Goal: Transaction & Acquisition: Obtain resource

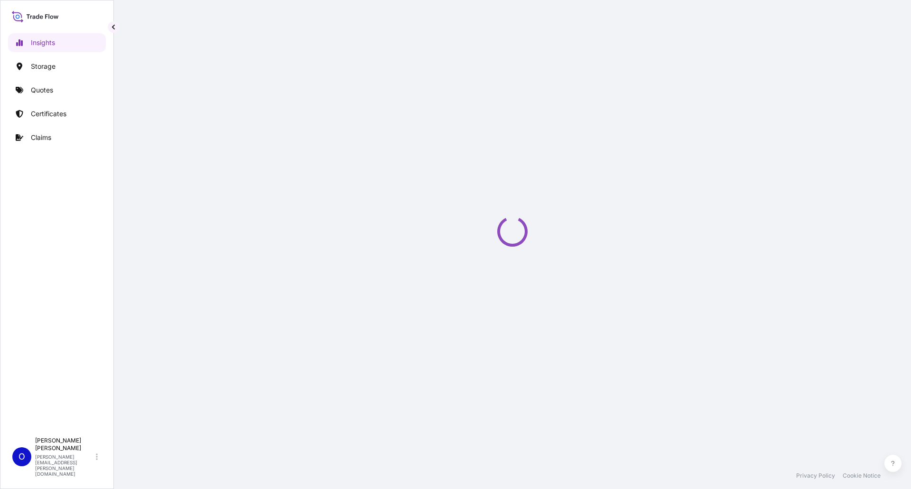
select select "2025"
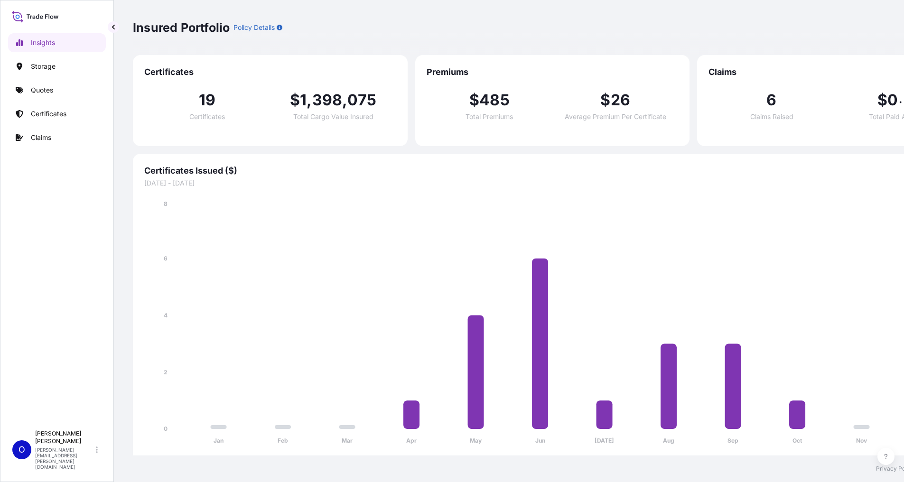
click at [474, 28] on div "Insured Portfolio Policy Details 2025 2025 2024 2023 2022" at bounding box center [552, 27] width 839 height 17
click at [829, 24] on div "Insured Portfolio Policy Details 2025 2025 2024 2023 2022" at bounding box center [552, 27] width 839 height 17
click at [47, 93] on p "Quotes" at bounding box center [42, 89] width 22 height 9
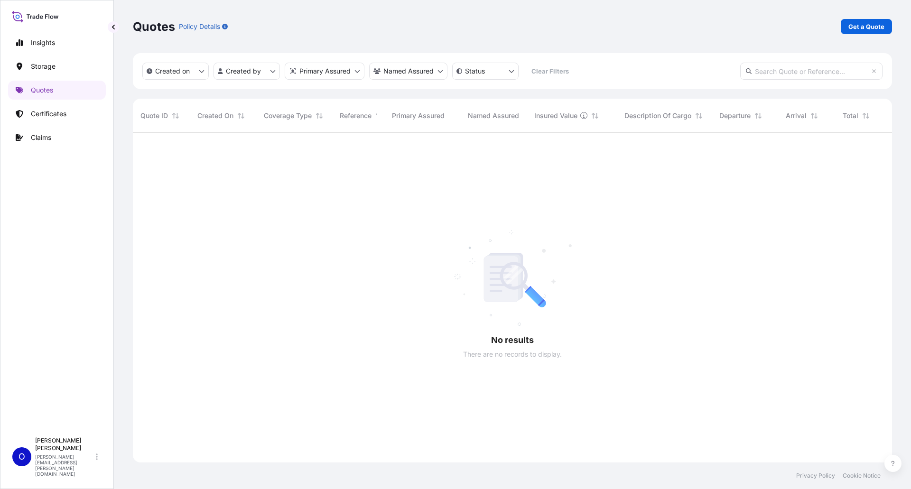
scroll to position [357, 752]
click at [894, 263] on div "Quotes Policy Details Get a Quote Created on Created by Primary Assured Named A…" at bounding box center [512, 231] width 797 height 463
click at [910, 215] on div "Quotes Policy Details Get a Quote Created on Created by Primary Assured Named A…" at bounding box center [512, 231] width 797 height 463
drag, startPoint x: 903, startPoint y: 206, endPoint x: 886, endPoint y: 131, distance: 76.8
click at [891, 165] on div "Quotes Policy Details Get a Quote Created on Created by Primary Assured Named A…" at bounding box center [512, 231] width 797 height 463
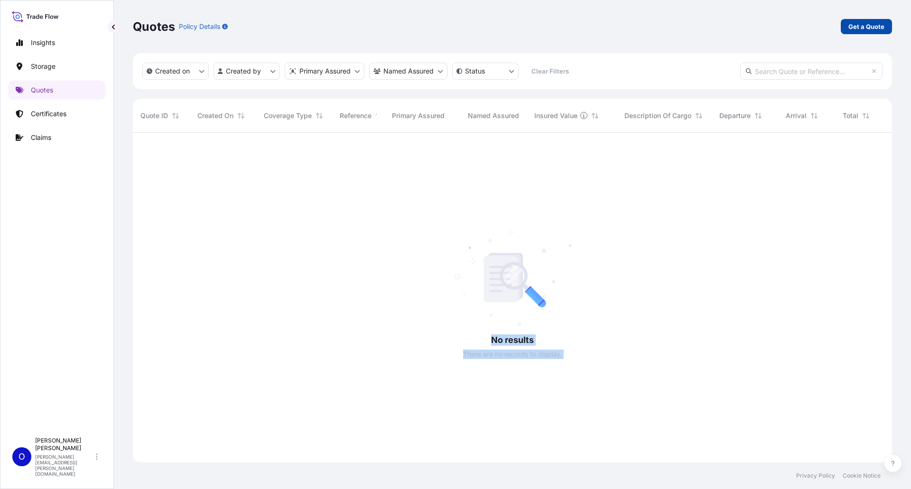
click at [877, 27] on p "Get a Quote" at bounding box center [866, 26] width 36 height 9
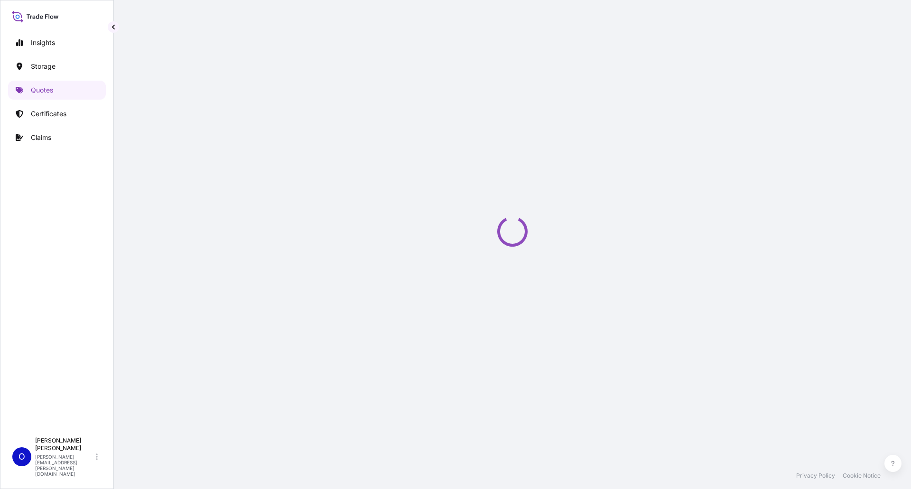
select select "Water"
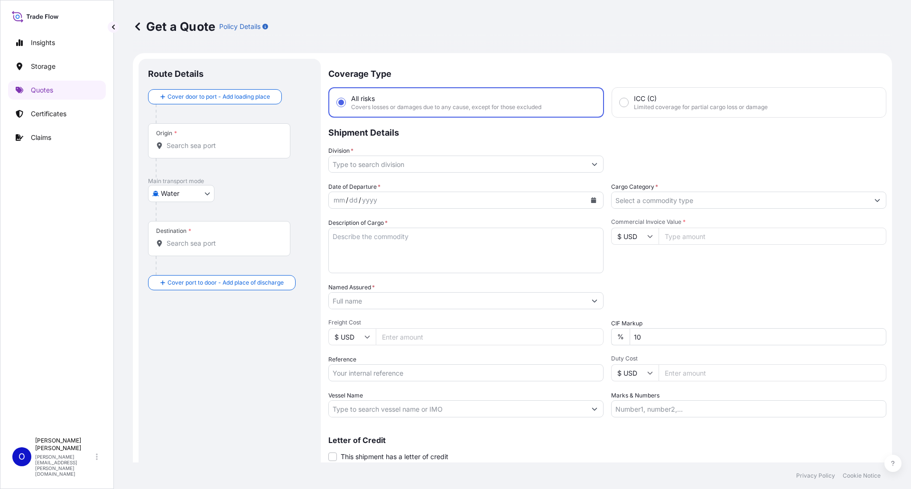
click at [387, 160] on input "Division *" at bounding box center [457, 164] width 257 height 17
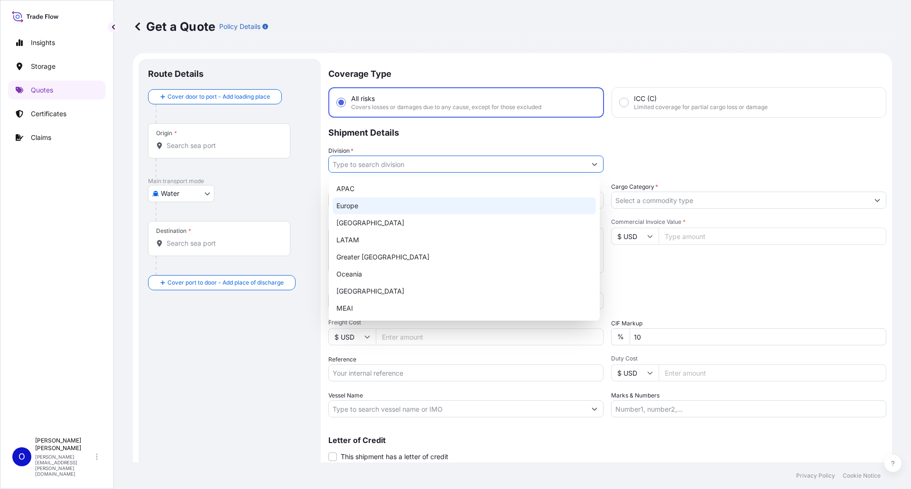
click at [368, 204] on div "Europe" at bounding box center [464, 205] width 263 height 17
type input "Europe"
click at [409, 201] on div "Europe" at bounding box center [464, 205] width 263 height 17
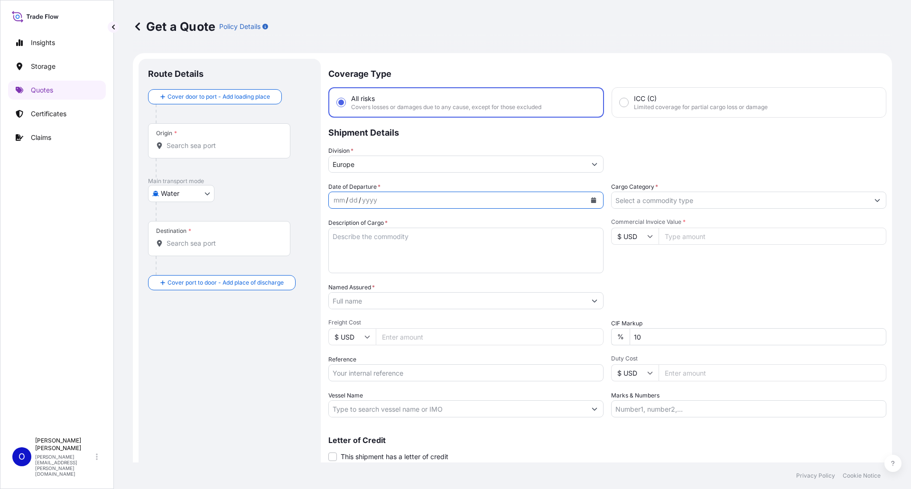
click at [586, 198] on button "Calendar" at bounding box center [593, 200] width 15 height 15
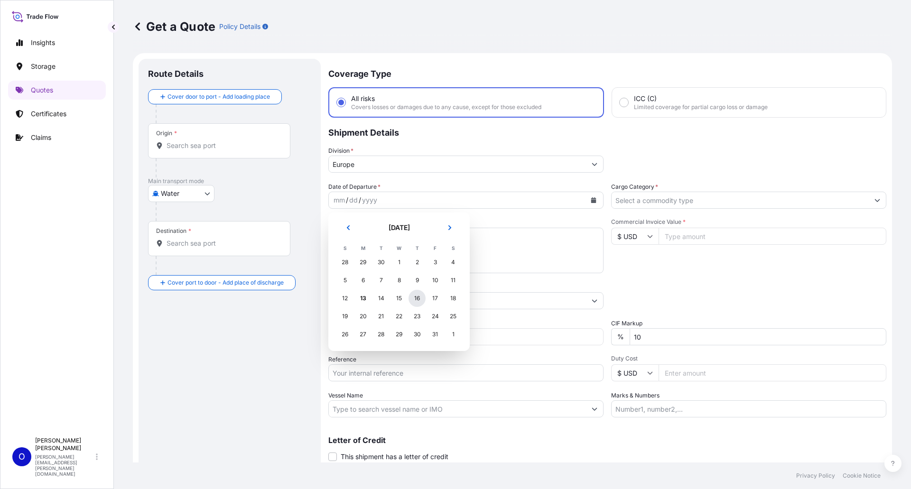
click at [422, 301] on div "16" at bounding box center [417, 298] width 17 height 17
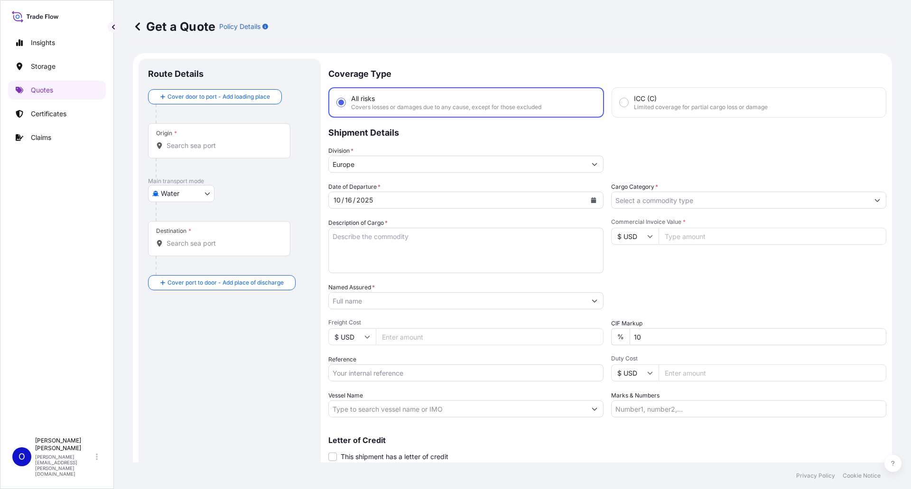
click at [375, 242] on textarea "Description of Cargo *" at bounding box center [465, 251] width 275 height 46
paste textarea "SODIUM SILICATE ALKASIL N33 POWDER"
type textarea "SODIUM SILICATE ALKASIL N33 POWDER"
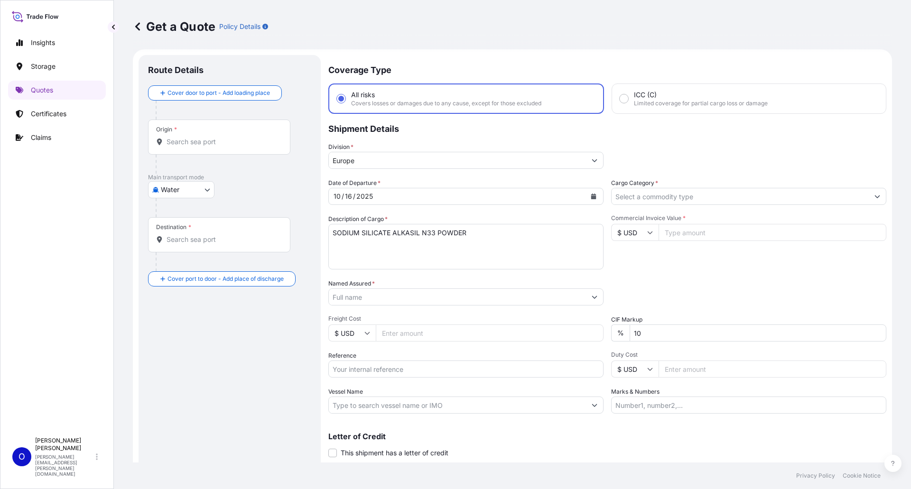
click at [897, 125] on div "Get a Quote Policy Details Route Details Cover door to port - Add loading place…" at bounding box center [512, 231] width 797 height 463
click at [837, 199] on div "Coverage Type All risks Covers losses or damages due to any cause, except for t…" at bounding box center [607, 269] width 558 height 429
drag, startPoint x: 758, startPoint y: 175, endPoint x: 767, endPoint y: 162, distance: 15.7
click at [762, 166] on div "Coverage Type All risks Covers losses or damages due to any cause, except for t…" at bounding box center [607, 269] width 558 height 429
click at [853, 139] on p "Shipment Details" at bounding box center [607, 128] width 558 height 28
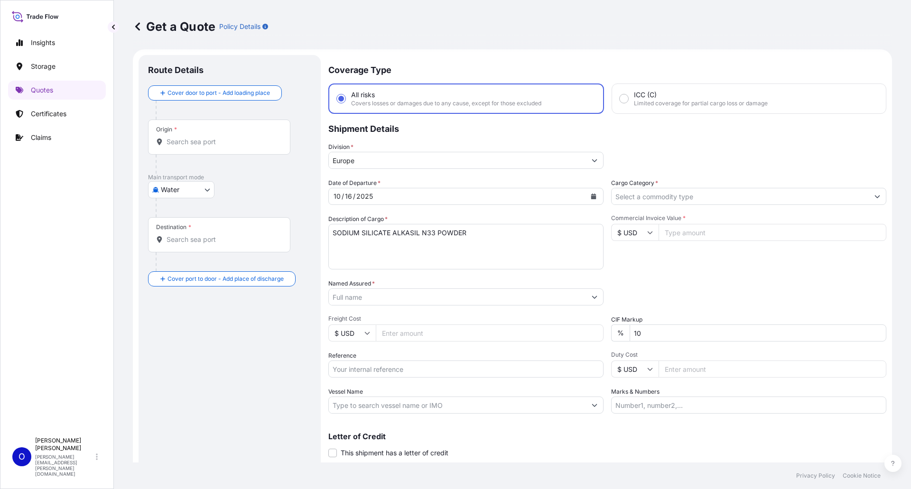
click at [650, 198] on input "Cargo Category *" at bounding box center [740, 196] width 257 height 17
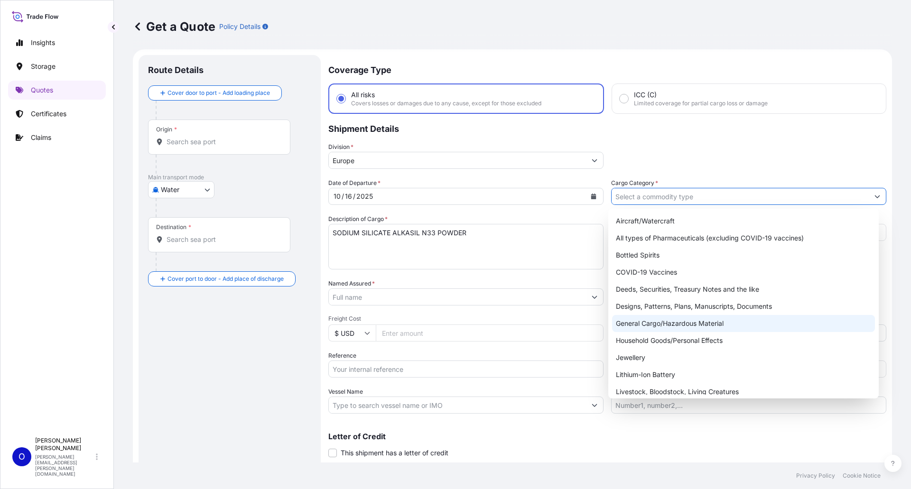
click at [650, 323] on div "General Cargo/Hazardous Material" at bounding box center [743, 323] width 263 height 17
type input "General Cargo/Hazardous Material"
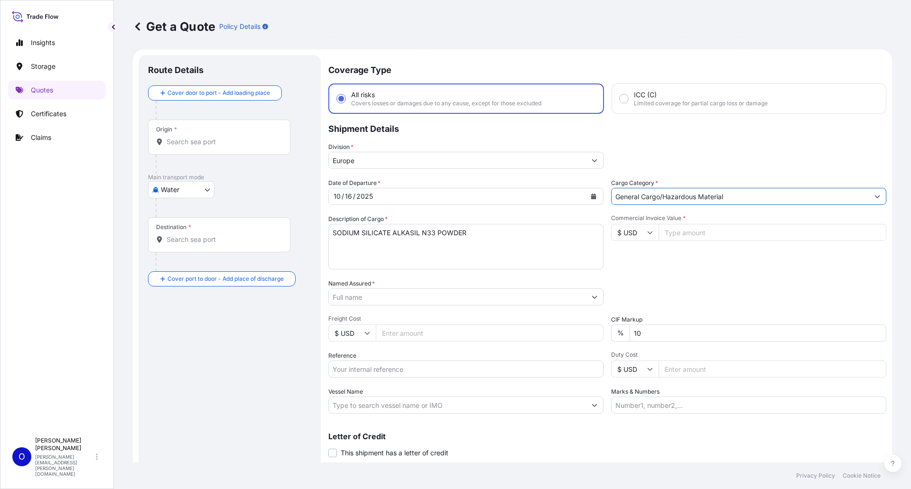
click at [402, 298] on input "Named Assured *" at bounding box center [457, 296] width 257 height 17
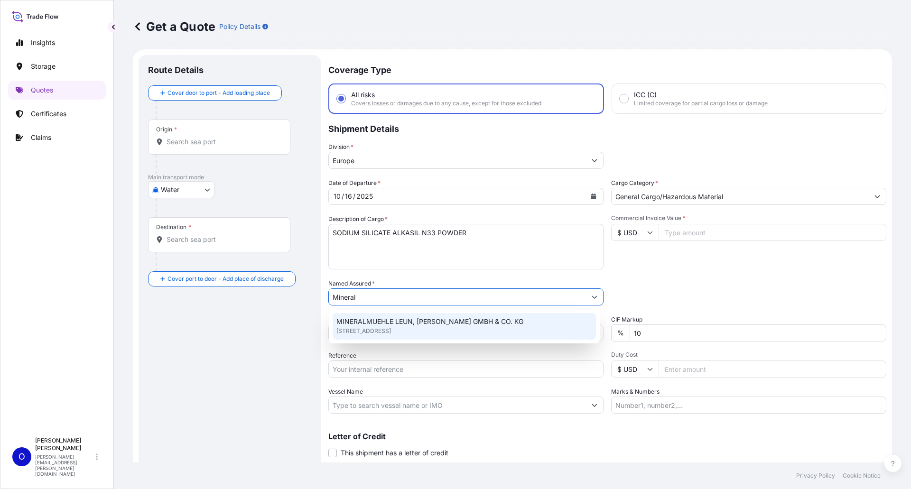
click at [395, 324] on span "MINERALMUEHLE LEUN, [PERSON_NAME] GMBH & CO. KG" at bounding box center [429, 321] width 187 height 9
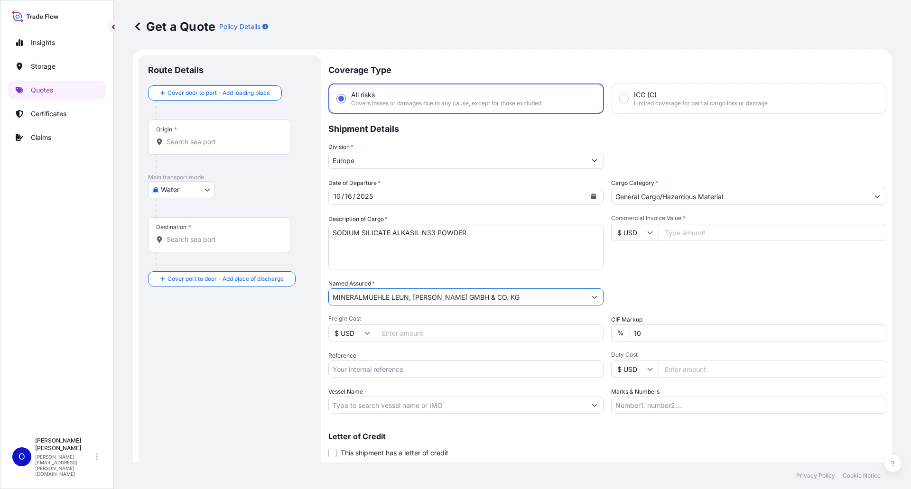
type input "MINERALMUEHLE LEUN, [PERSON_NAME] GMBH & CO. KG"
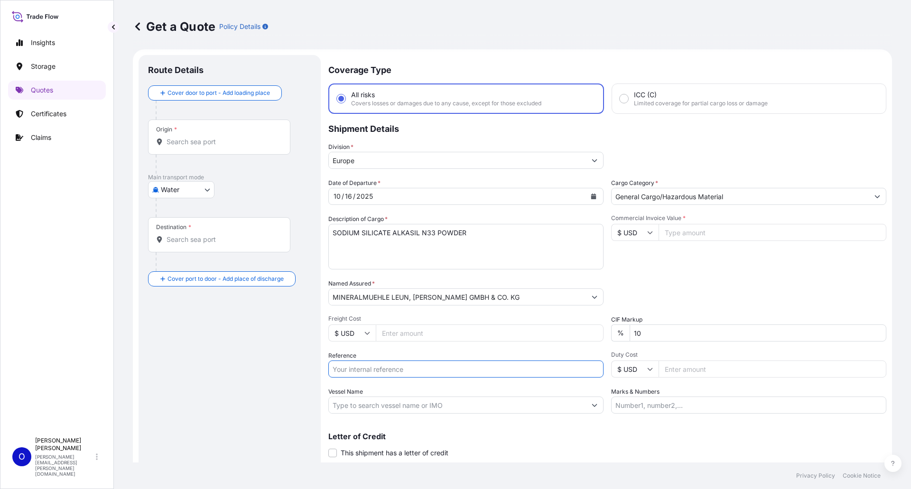
click at [381, 370] on input "Reference" at bounding box center [465, 369] width 275 height 17
paste input "SODIUM SILICATE ALKASIL N33 POWDER"
type input "SODIUM SILICATE ALKASIL N33 POWDER"
drag, startPoint x: 484, startPoint y: 372, endPoint x: 242, endPoint y: 357, distance: 242.9
click at [242, 357] on form "Route Details Cover door to port - Add loading place Place of loading Road / [G…" at bounding box center [512, 269] width 759 height 441
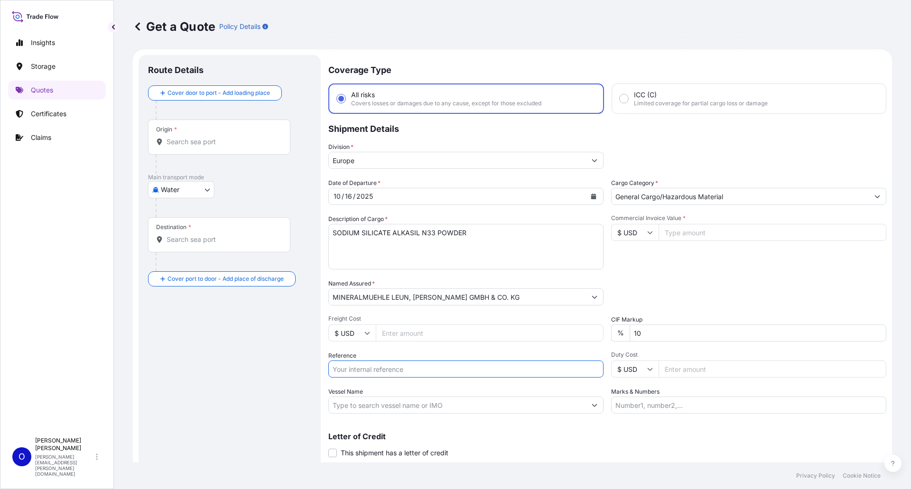
paste input "1856057446"
type input "1856057446"
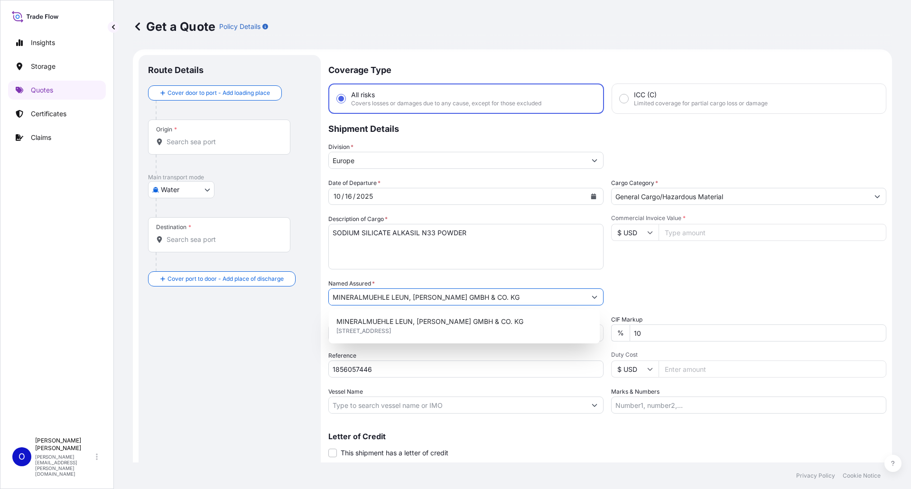
click at [536, 294] on input "MINERALMUEHLE LEUN, [PERSON_NAME] GMBH & CO. KG" at bounding box center [457, 296] width 257 height 17
click at [685, 309] on div "Date of Departure * [DATE] Cargo Category * General Cargo/Hazardous Material De…" at bounding box center [607, 295] width 558 height 235
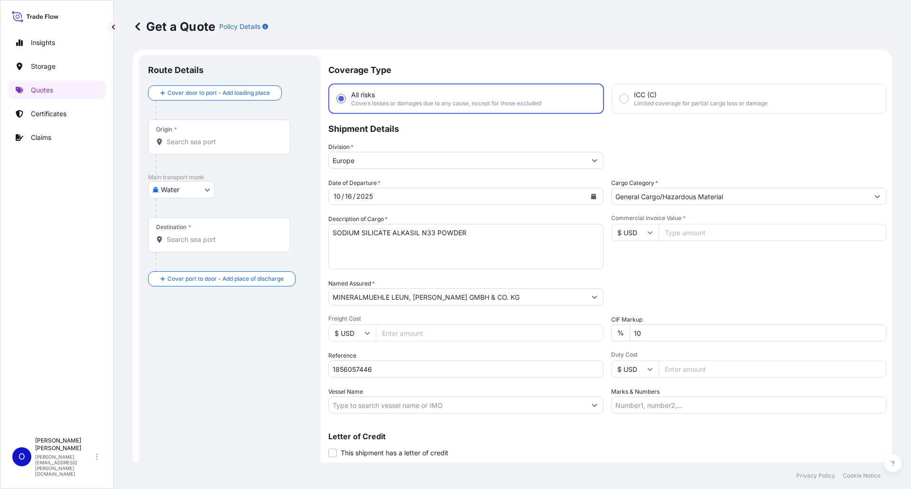
click at [366, 329] on input "$ USD" at bounding box center [351, 333] width 47 height 17
click at [351, 359] on div "€ EUR" at bounding box center [352, 359] width 40 height 18
type input "€ EUR"
click at [640, 234] on input "$ USD" at bounding box center [634, 232] width 47 height 17
click at [638, 258] on div "€ EUR" at bounding box center [632, 259] width 40 height 18
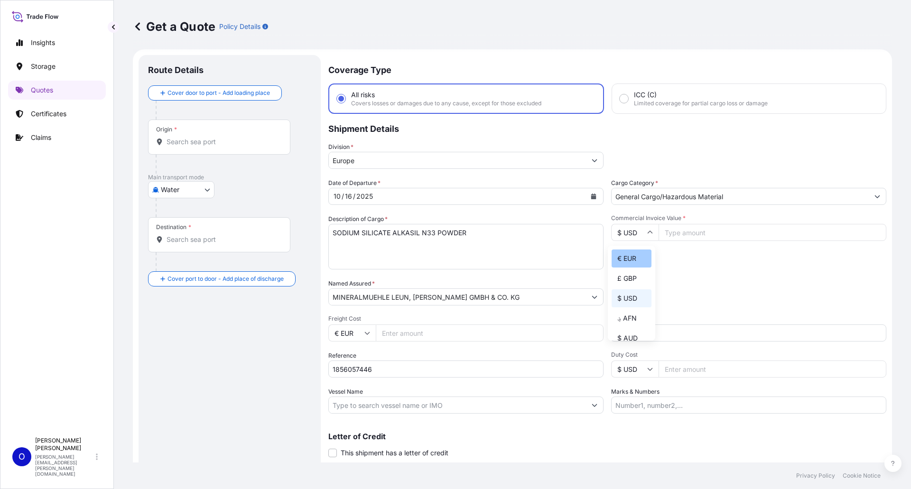
type input "€ EUR"
click at [685, 233] on input "Commercial Invoice Value *" at bounding box center [773, 232] width 228 height 17
click at [720, 231] on input "Commercial Invoice Value *" at bounding box center [773, 232] width 228 height 17
type input "25580"
click at [472, 324] on div "Freight Cost € EUR" at bounding box center [465, 328] width 275 height 27
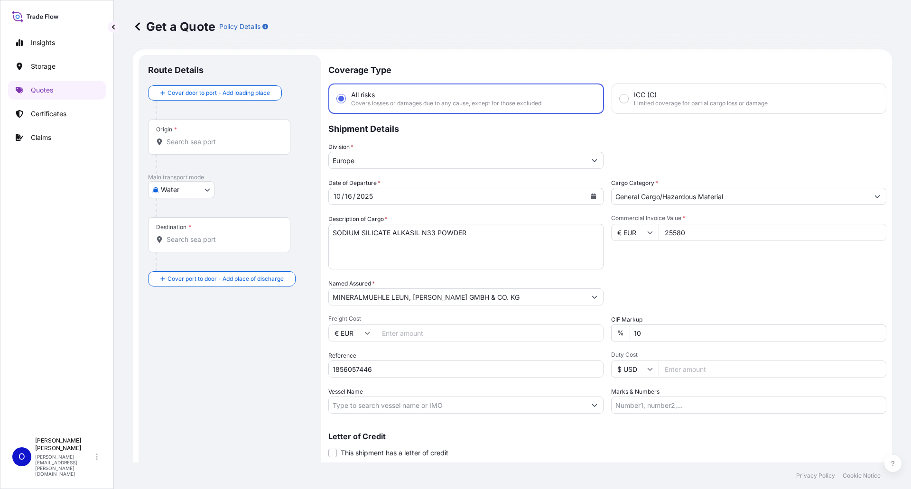
click at [474, 336] on input "Freight Cost" at bounding box center [490, 333] width 228 height 17
type input "3730"
click at [436, 408] on input "Vessel Name" at bounding box center [457, 405] width 257 height 17
click at [381, 405] on input "Vessel Name" at bounding box center [457, 405] width 257 height 17
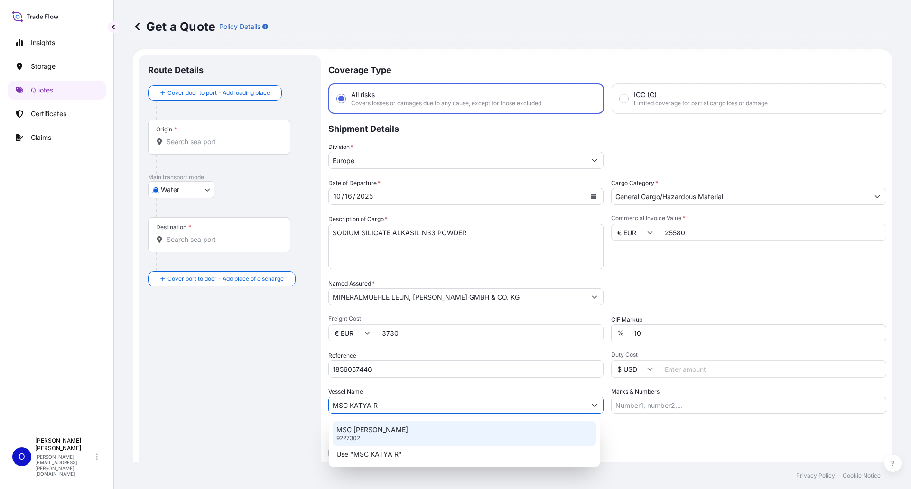
click at [381, 430] on p "MSC [PERSON_NAME]" at bounding box center [372, 429] width 72 height 9
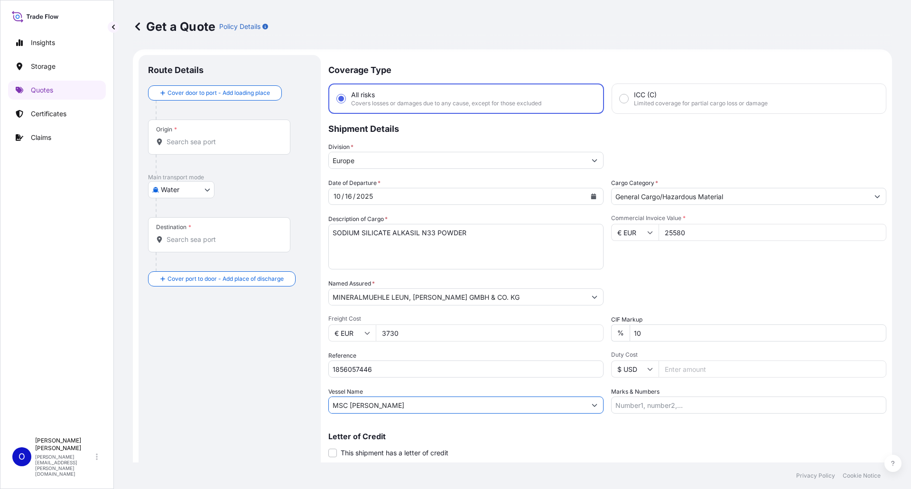
type input "MSC [PERSON_NAME]"
click at [622, 405] on input "Marks & Numbers" at bounding box center [748, 405] width 275 height 17
drag, startPoint x: 814, startPoint y: 415, endPoint x: 874, endPoint y: 412, distance: 60.3
click at [874, 412] on div "Coverage Type All risks Covers losses or damages due to any cause, except for t…" at bounding box center [607, 269] width 558 height 429
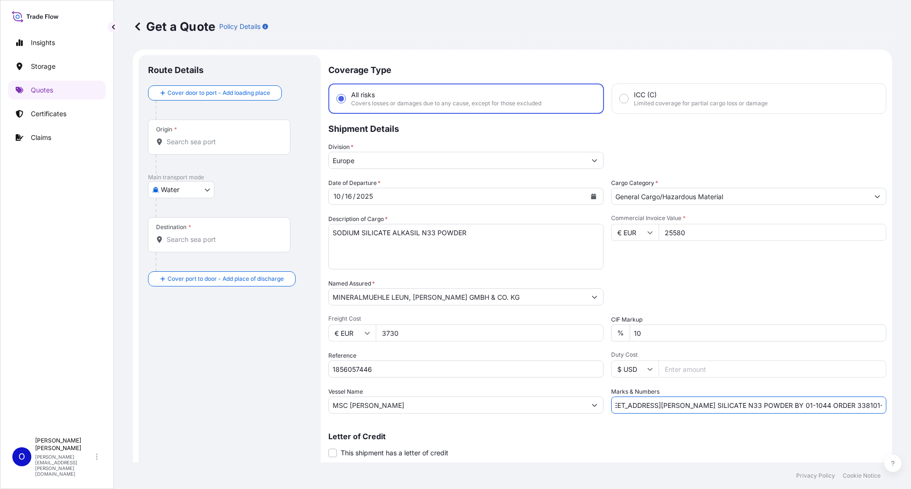
drag, startPoint x: 868, startPoint y: 407, endPoint x: 911, endPoint y: 405, distance: 42.7
click at [911, 405] on div "Get a Quote Policy Details Route Details Cover door to port - Add loading place…" at bounding box center [512, 231] width 797 height 463
click at [874, 406] on input "MINTEQ INTERNATIONAL INC [GEOGRAPHIC_DATA] [STREET_ADDRESS][PERSON_NAME] SILICA…" at bounding box center [748, 405] width 275 height 17
type input "MINTEQ INTERNATIONAL INC [GEOGRAPHIC_DATA] [STREET_ADDRESS][PERSON_NAME] SILICA…"
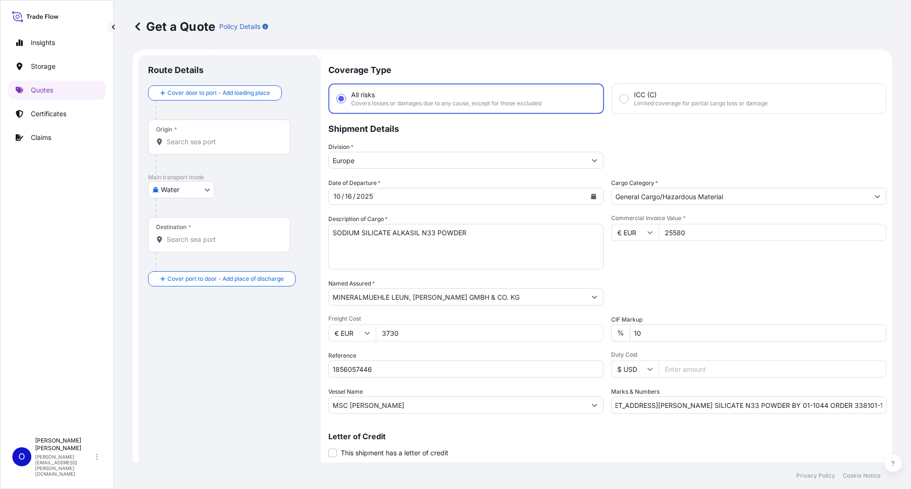
scroll to position [0, 0]
click at [820, 434] on p "Letter of Credit" at bounding box center [607, 437] width 558 height 8
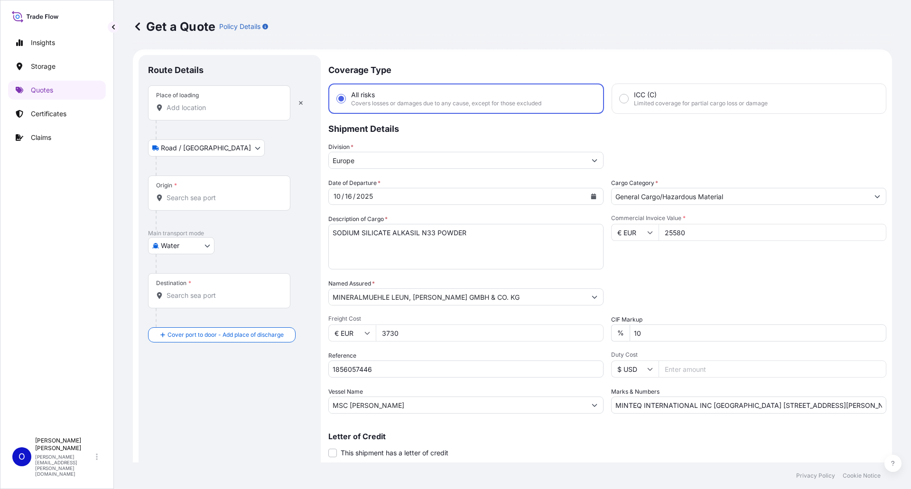
click at [181, 108] on input "Place of loading" at bounding box center [223, 107] width 112 height 9
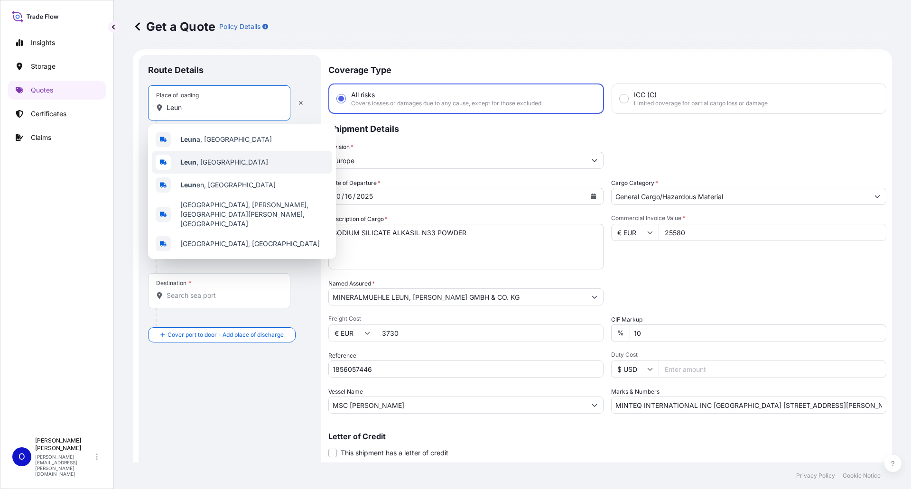
click at [195, 160] on b "Leun" at bounding box center [188, 162] width 16 height 8
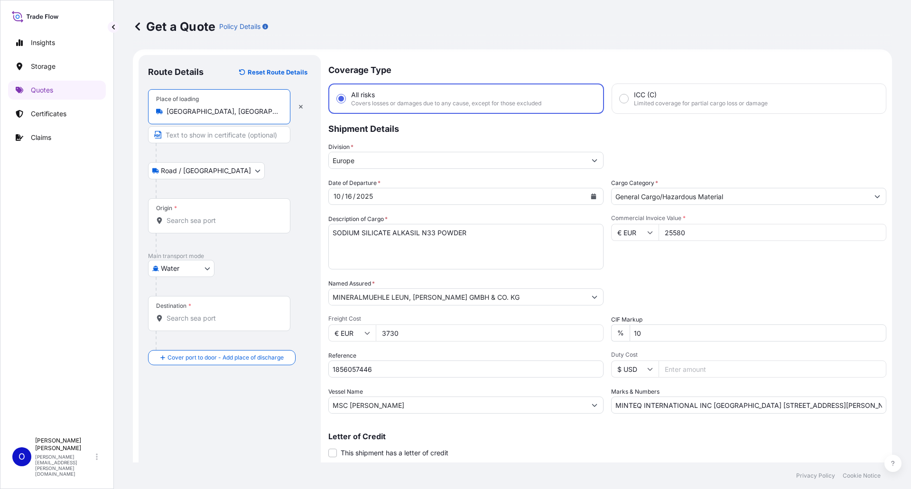
type input "[GEOGRAPHIC_DATA], [GEOGRAPHIC_DATA]"
click at [186, 209] on div "Origin *" at bounding box center [219, 215] width 142 height 35
click at [186, 216] on input "Origin *" at bounding box center [223, 220] width 112 height 9
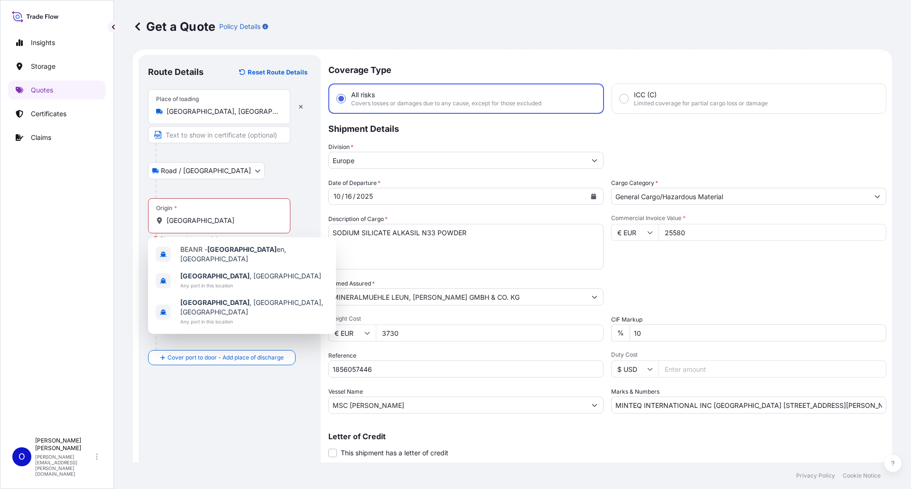
drag, startPoint x: 186, startPoint y: 209, endPoint x: 189, endPoint y: 213, distance: 5.1
click at [189, 213] on div "Origin * [GEOGRAPHIC_DATA]" at bounding box center [219, 215] width 142 height 35
click at [189, 216] on input "[GEOGRAPHIC_DATA]" at bounding box center [223, 220] width 112 height 9
type input "BEANR - [GEOGRAPHIC_DATA], [GEOGRAPHIC_DATA]"
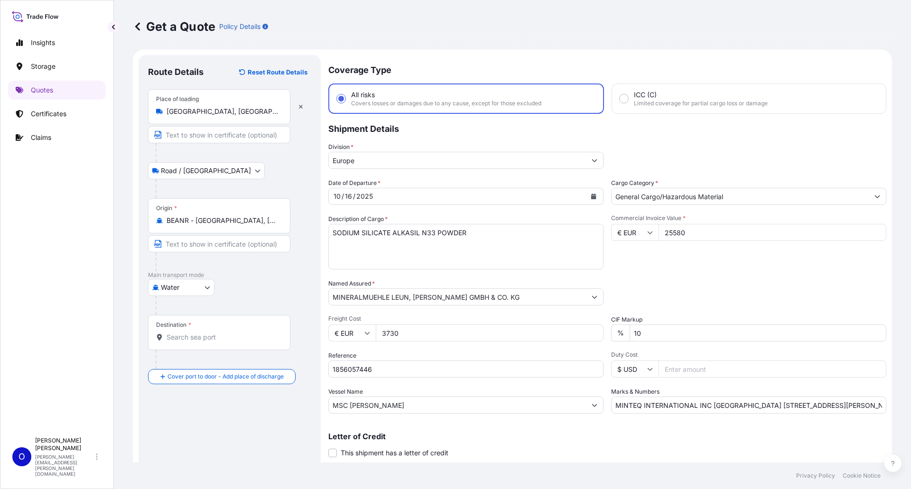
click at [850, 159] on div "Division * [GEOGRAPHIC_DATA]" at bounding box center [607, 155] width 558 height 27
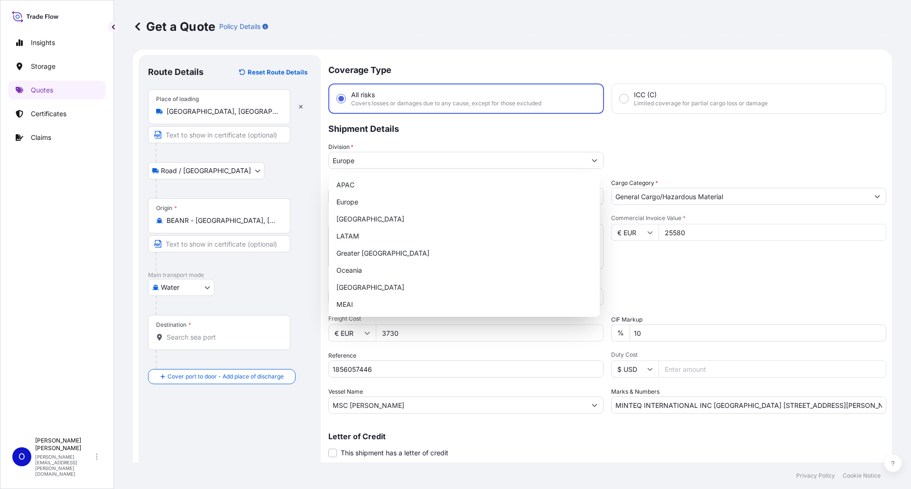
click at [828, 257] on div "Commercial Invoice Value * € EUR 25580" at bounding box center [748, 241] width 275 height 55
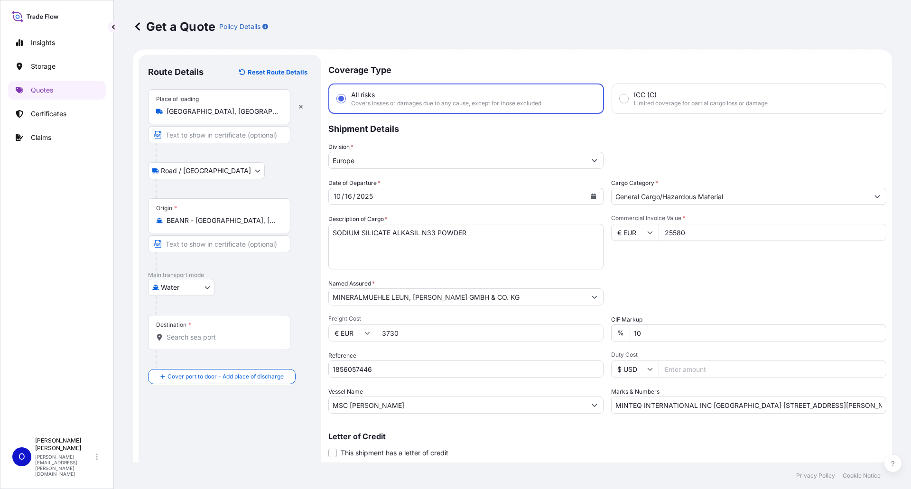
click at [828, 257] on div "Commercial Invoice Value * € EUR 25580" at bounding box center [748, 241] width 275 height 55
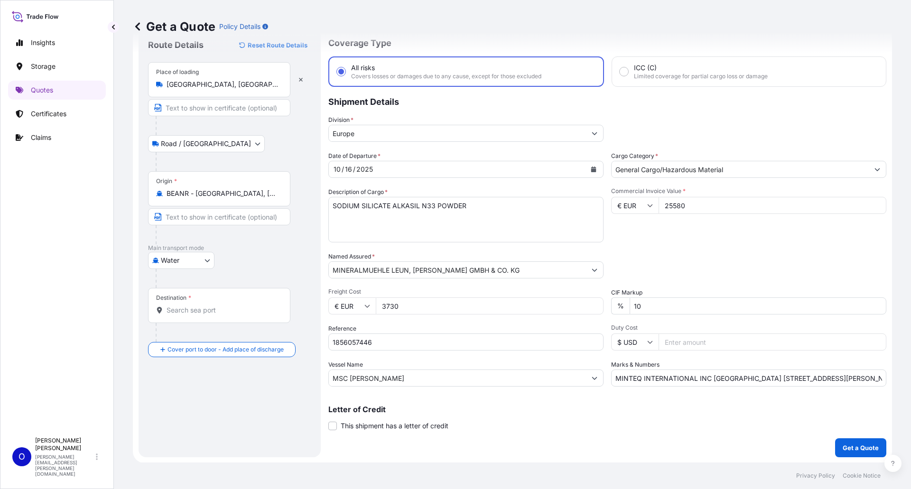
scroll to position [31, 0]
click at [241, 300] on div "Destination *" at bounding box center [219, 305] width 142 height 35
click at [241, 305] on input "Destination *" at bounding box center [223, 309] width 112 height 9
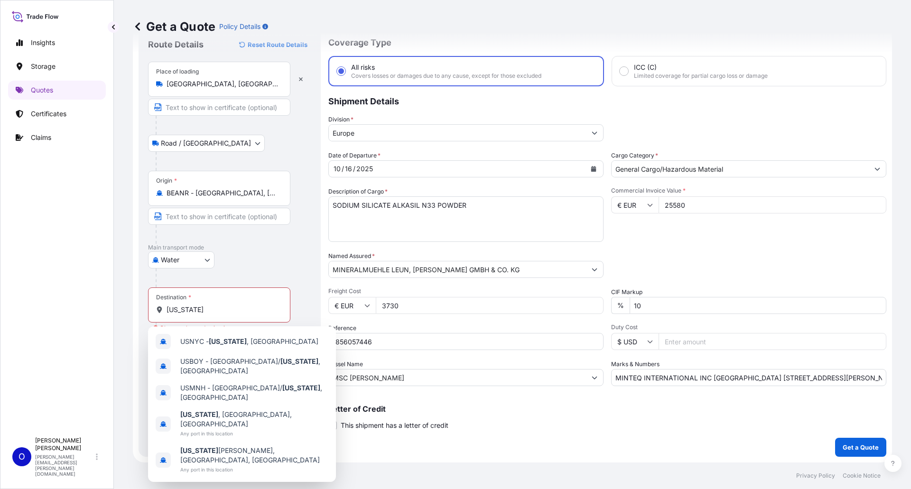
click at [121, 210] on div "Get a Quote Policy Details Route Details Reset Route Details Place of loading […" at bounding box center [512, 231] width 797 height 463
click at [239, 310] on input "[US_STATE]" at bounding box center [223, 309] width 112 height 9
click at [251, 341] on span "USNYC - [US_STATE] , [GEOGRAPHIC_DATA]" at bounding box center [249, 341] width 138 height 9
type input "USNYC - [US_STATE], [GEOGRAPHIC_DATA]"
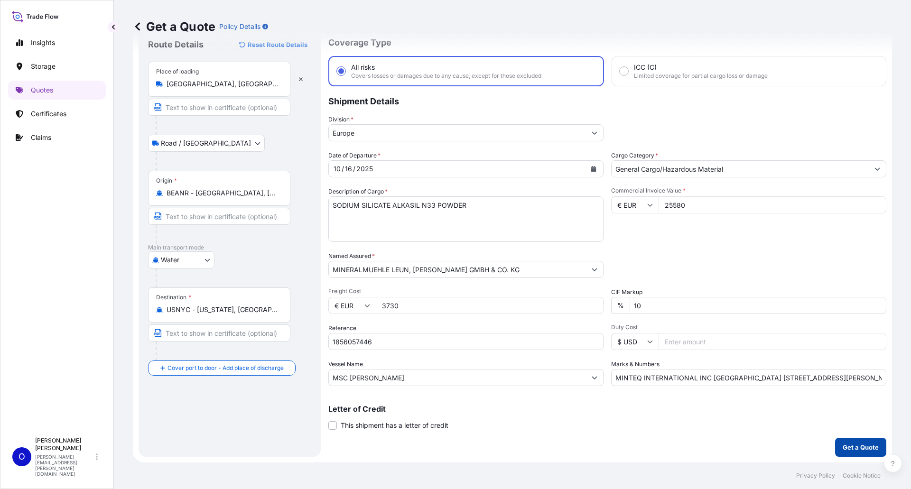
click at [842, 442] on button "Get a Quote" at bounding box center [860, 447] width 51 height 19
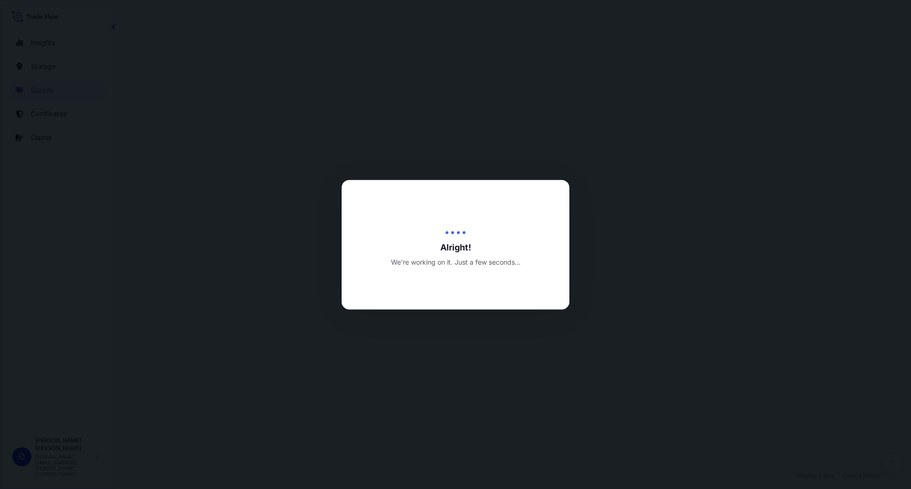
select select "Road / [GEOGRAPHIC_DATA]"
select select "Water"
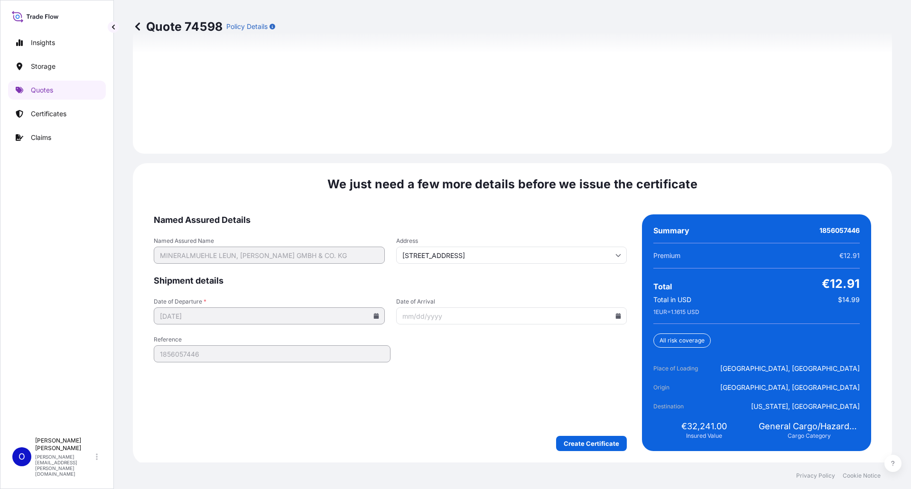
scroll to position [1368, 0]
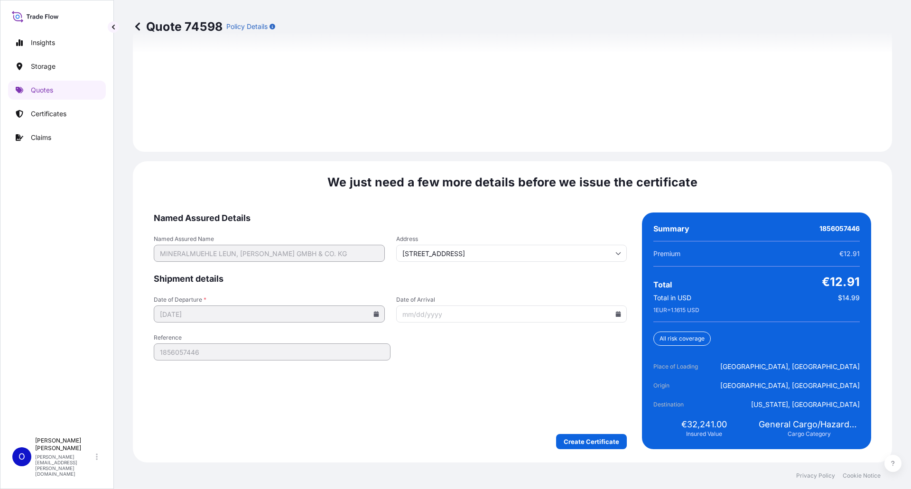
click at [616, 315] on icon at bounding box center [618, 314] width 5 height 6
click at [554, 267] on button "1" at bounding box center [552, 265] width 15 height 15
type input "[DATE]"
click at [524, 386] on form "Named Assured Details Named Assured Name MINERALMUEHLE LEUN, [PERSON_NAME] GMBH…" at bounding box center [390, 331] width 473 height 237
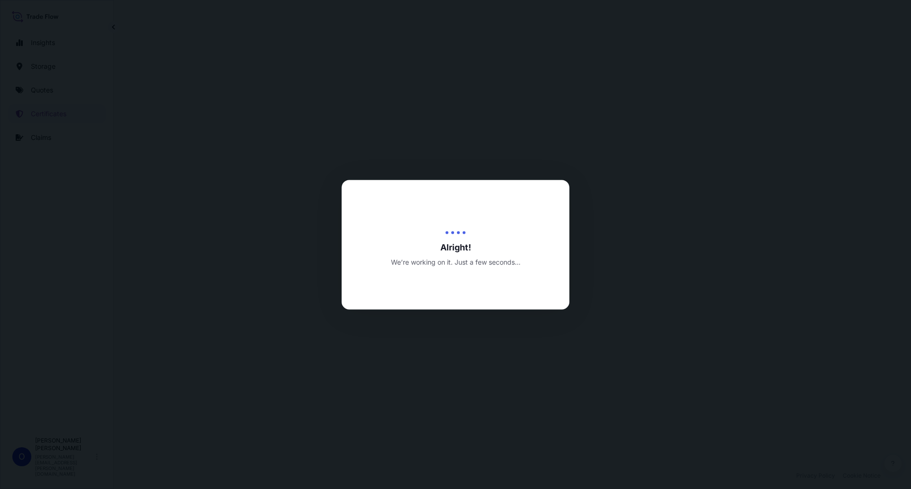
click at [893, 163] on div at bounding box center [455, 244] width 911 height 489
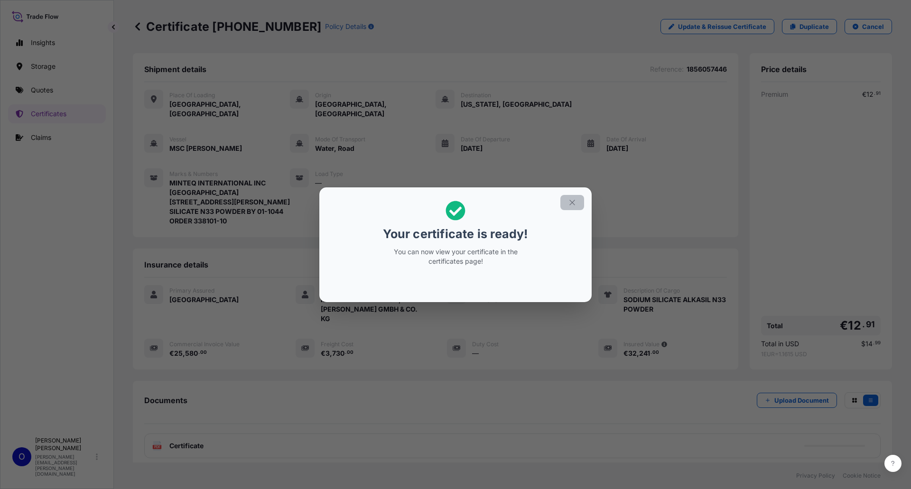
click at [572, 204] on icon "button" at bounding box center [572, 202] width 9 height 9
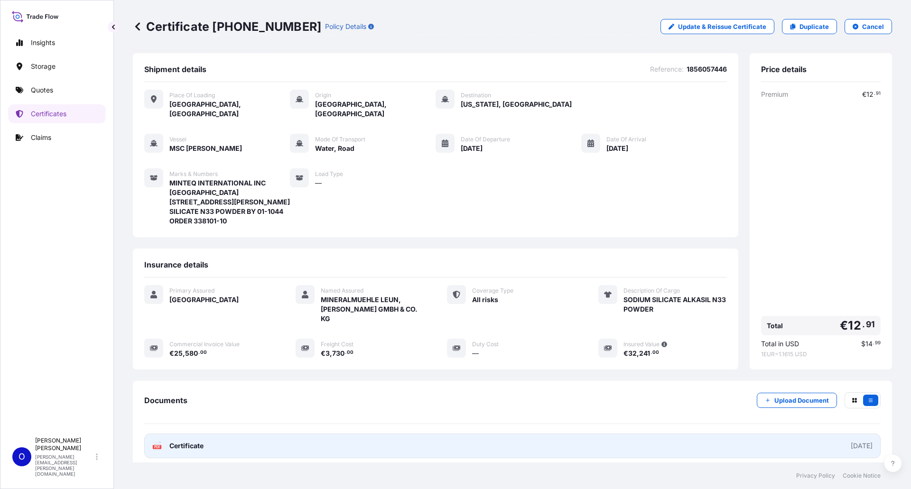
click at [199, 441] on span "Certificate" at bounding box center [186, 445] width 34 height 9
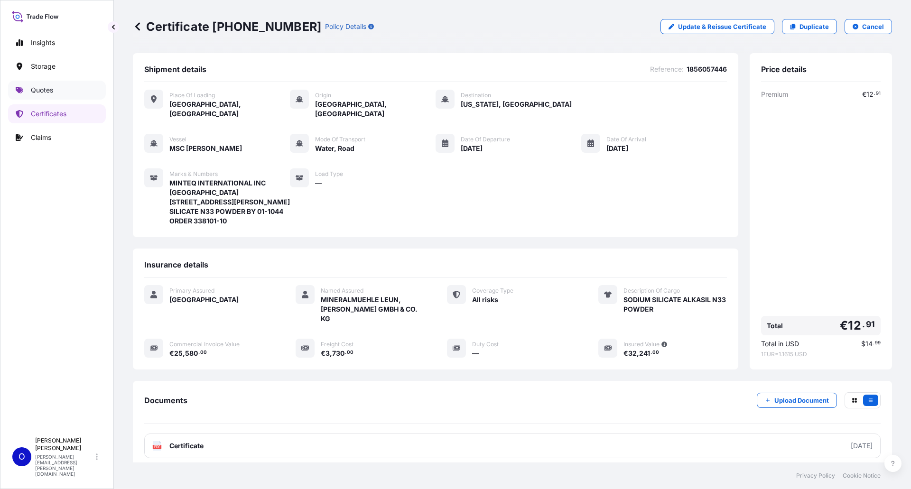
click at [53, 91] on p "Quotes" at bounding box center [42, 89] width 22 height 9
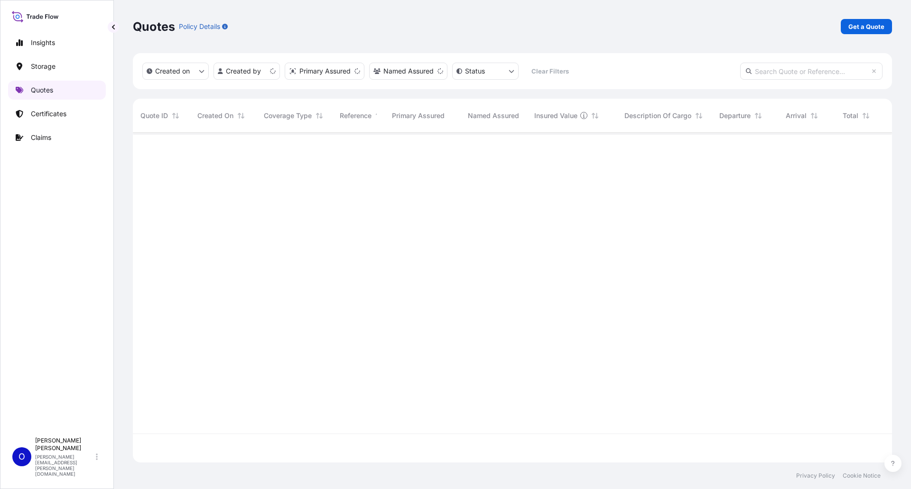
scroll to position [328, 752]
click at [66, 452] on p "[PERSON_NAME]" at bounding box center [64, 444] width 59 height 15
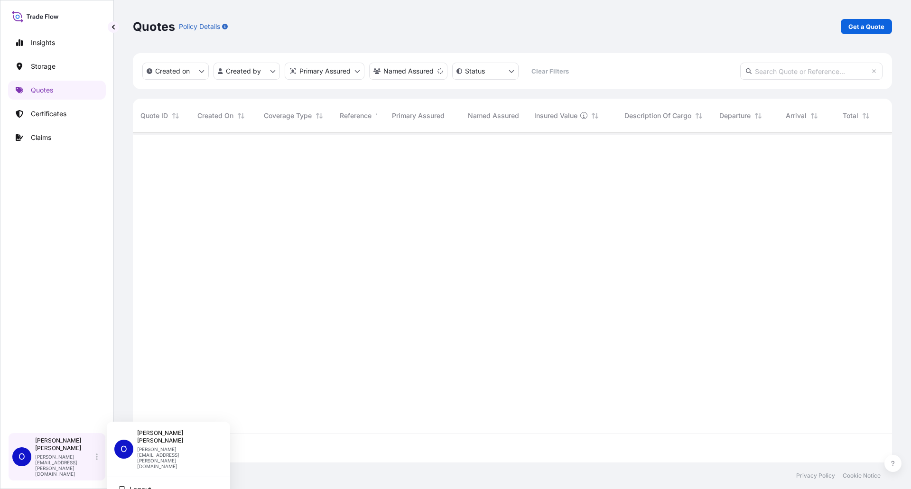
scroll to position [357, 752]
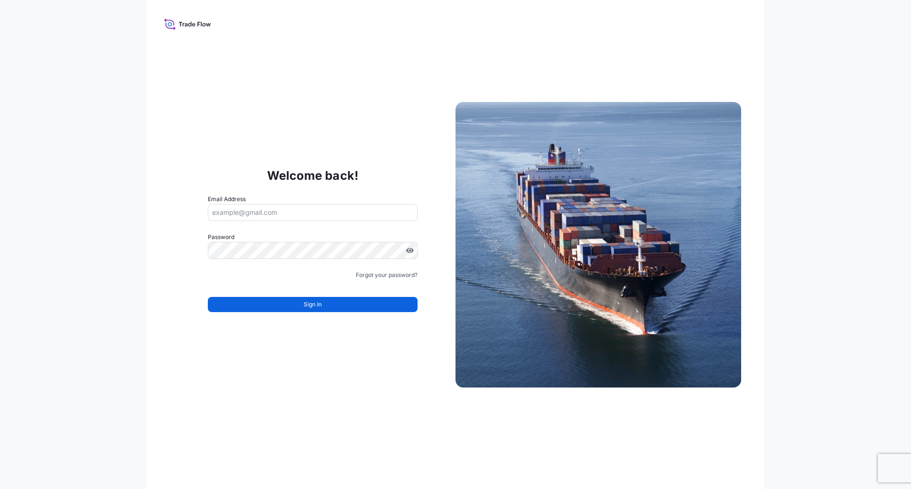
click at [909, 215] on div "Welcome back! Email Address Password Must include: Upper & lower case letters S…" at bounding box center [455, 244] width 911 height 489
click at [899, 219] on div "Welcome back! Email Address Password Must include: Upper & lower case letters S…" at bounding box center [455, 244] width 911 height 489
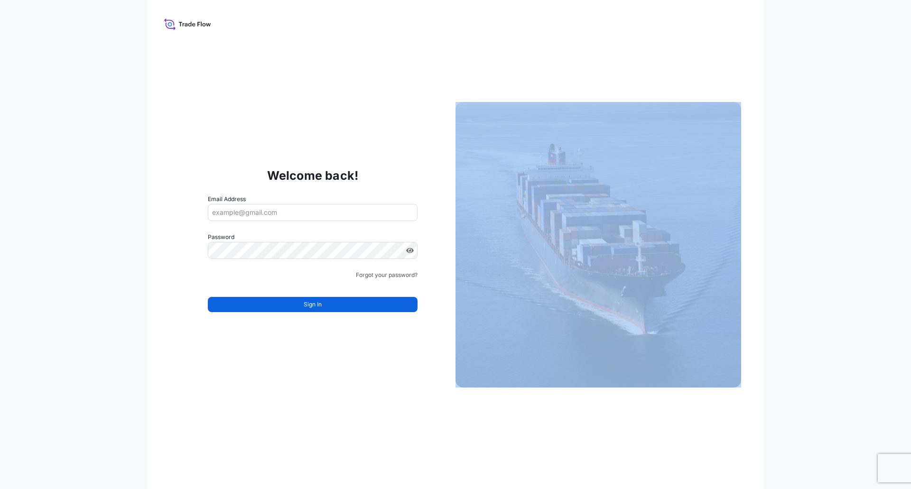
click at [899, 219] on div "Welcome back! Email Address Password Must include: Upper & lower case letters S…" at bounding box center [455, 244] width 911 height 489
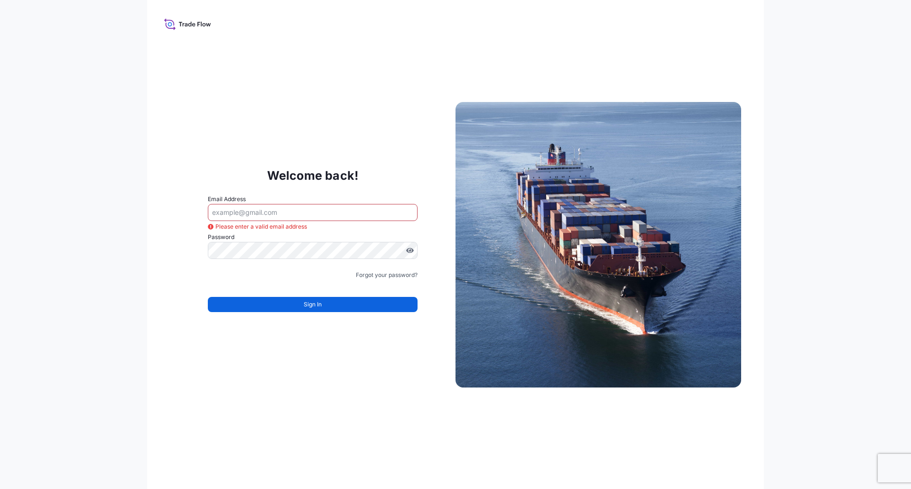
click at [904, 215] on div "Welcome back! Email Address Please enter a valid email address Password Must in…" at bounding box center [455, 244] width 911 height 489
click at [905, 215] on div "Welcome back! Email Address Please enter a valid email address Password Must in…" at bounding box center [455, 244] width 911 height 489
click at [911, 125] on div "Welcome back! Email Address Please enter a valid email address Password Must in…" at bounding box center [455, 244] width 911 height 489
click at [907, 122] on div "Welcome back! Email Address Please enter a valid email address Password Must in…" at bounding box center [455, 244] width 911 height 489
